Goal: Obtain resource: Download file/media

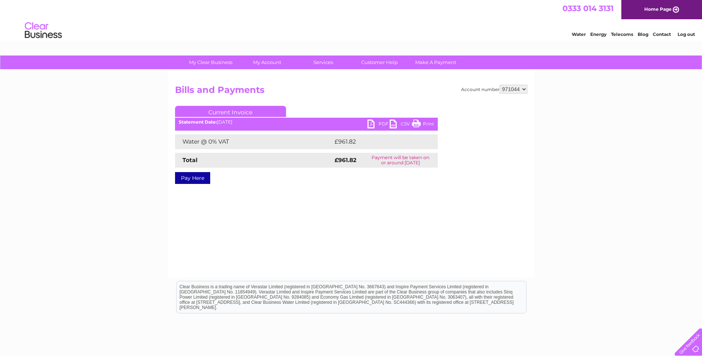
click at [370, 124] on link "PDF" at bounding box center [378, 124] width 22 height 11
click at [523, 88] on select "950071 950073 950138 950142 950143 950144 971030 971044 994857" at bounding box center [513, 89] width 28 height 9
select select "971030"
click at [499, 85] on select "950071 950073 950138 950142 950143 950144 971030 971044 994857" at bounding box center [513, 89] width 28 height 9
click at [371, 124] on link "PDF" at bounding box center [378, 124] width 22 height 11
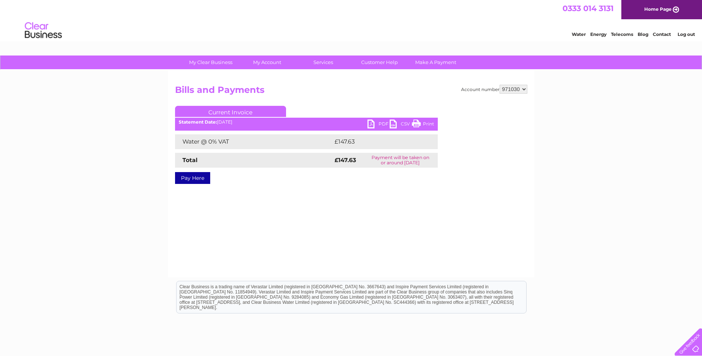
click at [524, 88] on select "950071 950073 950138 950142 950143 950144 971030 971044 994857" at bounding box center [513, 89] width 28 height 9
select select "971044"
click at [499, 85] on select "950071 950073 950138 950142 950143 950144 971030 971044 994857" at bounding box center [513, 89] width 28 height 9
click at [369, 121] on link "PDF" at bounding box center [378, 124] width 22 height 11
